Goal: Task Accomplishment & Management: Manage account settings

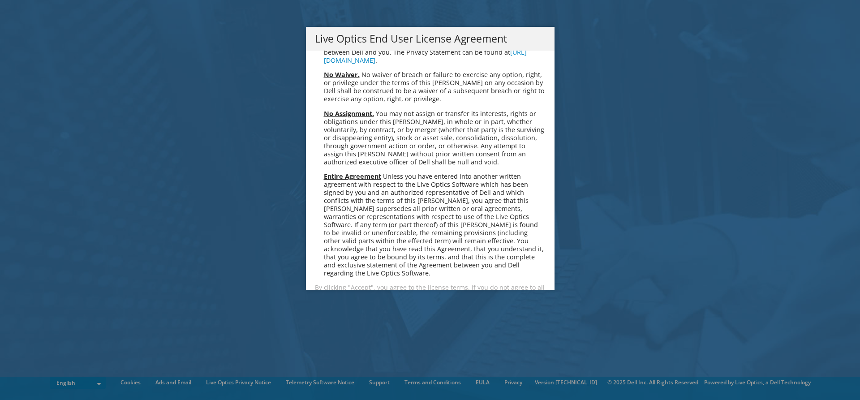
scroll to position [3388, 0]
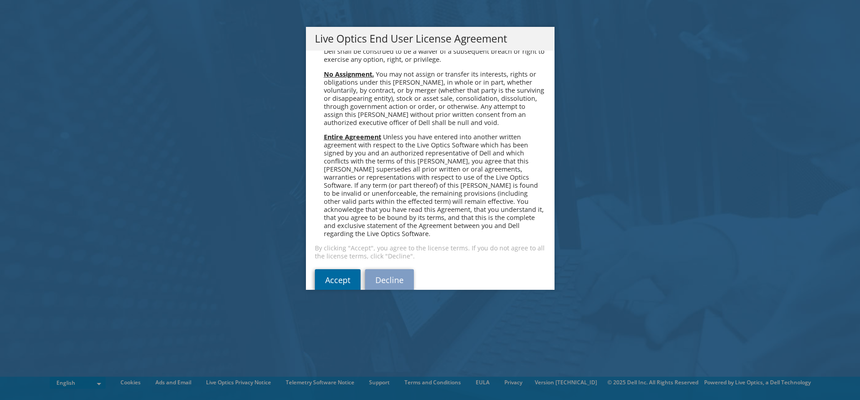
click at [333, 269] on link "Accept" at bounding box center [338, 280] width 46 height 22
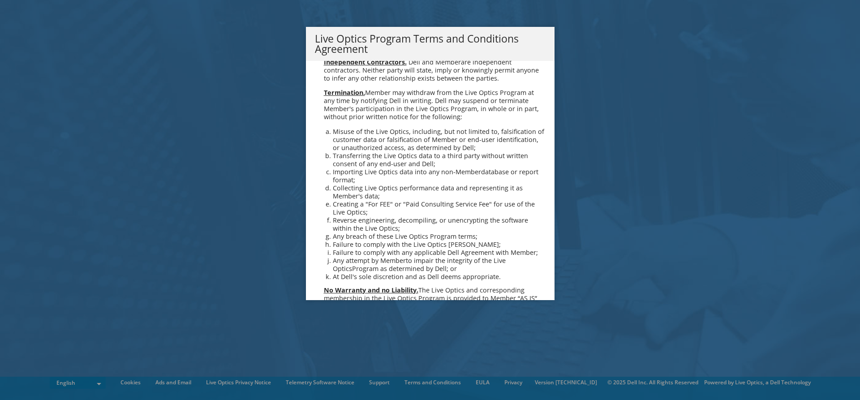
scroll to position [641, 0]
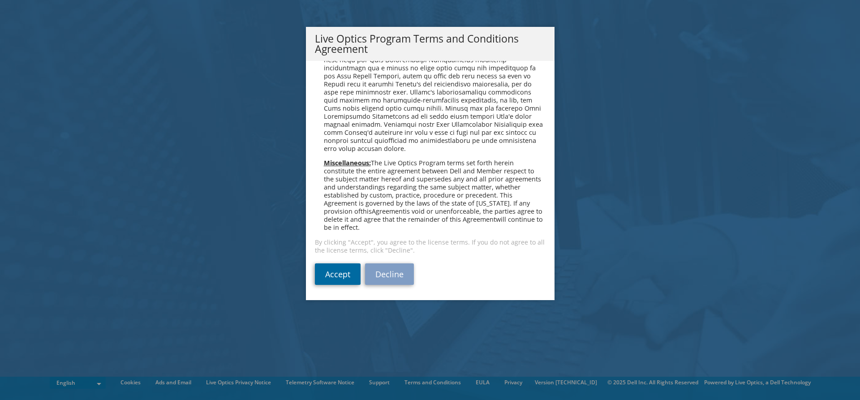
click at [347, 269] on link "Accept" at bounding box center [338, 274] width 46 height 22
